Goal: Find specific page/section: Find specific page/section

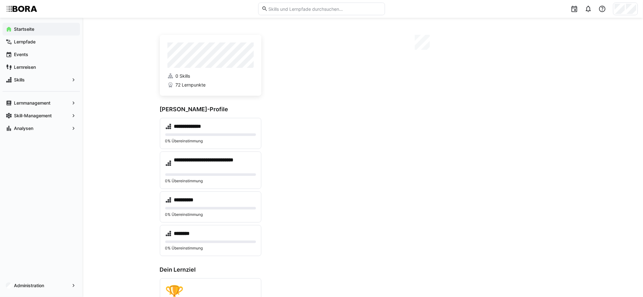
click at [42, 30] on span "Startseite" at bounding box center [45, 29] width 64 height 6
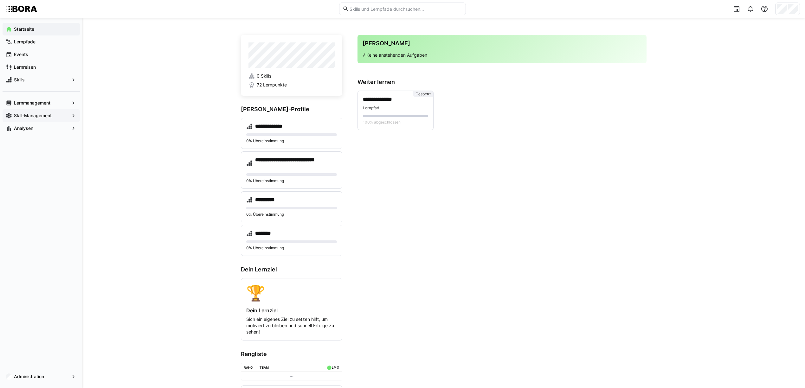
click at [53, 116] on span "Skill-Management" at bounding box center [41, 116] width 56 height 6
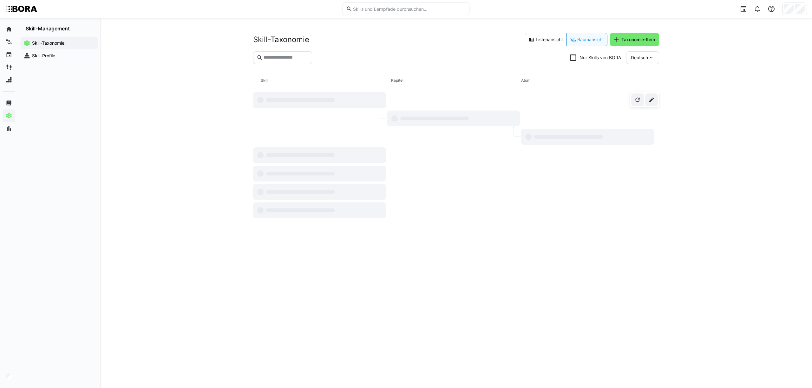
click at [142, 114] on div "**********" at bounding box center [456, 203] width 712 height 371
click at [43, 53] on span "Skill-Profile" at bounding box center [62, 56] width 63 height 6
